Goal: Transaction & Acquisition: Purchase product/service

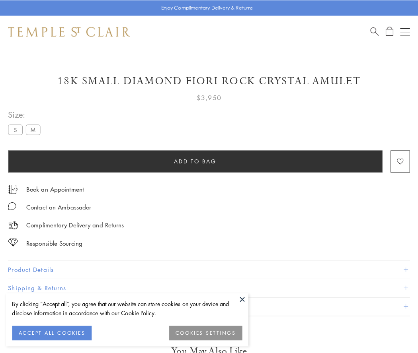
scroll to position [47, 0]
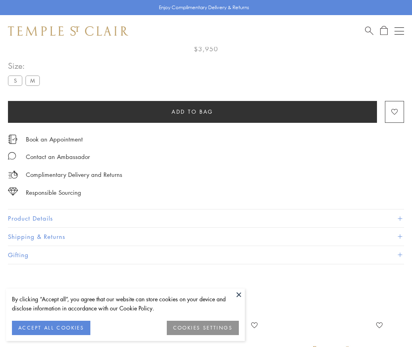
click at [192, 111] on span "Add to bag" at bounding box center [192, 111] width 42 height 9
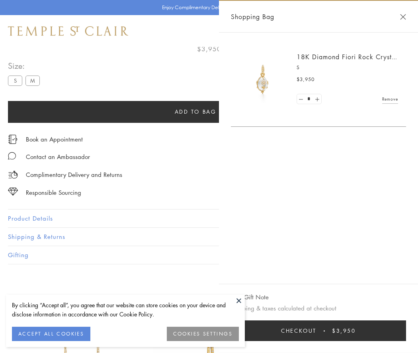
click at [333, 331] on button "Checkout $3,950" at bounding box center [318, 331] width 175 height 21
